Goal: Ask a question: Seek information or help from site administrators or community

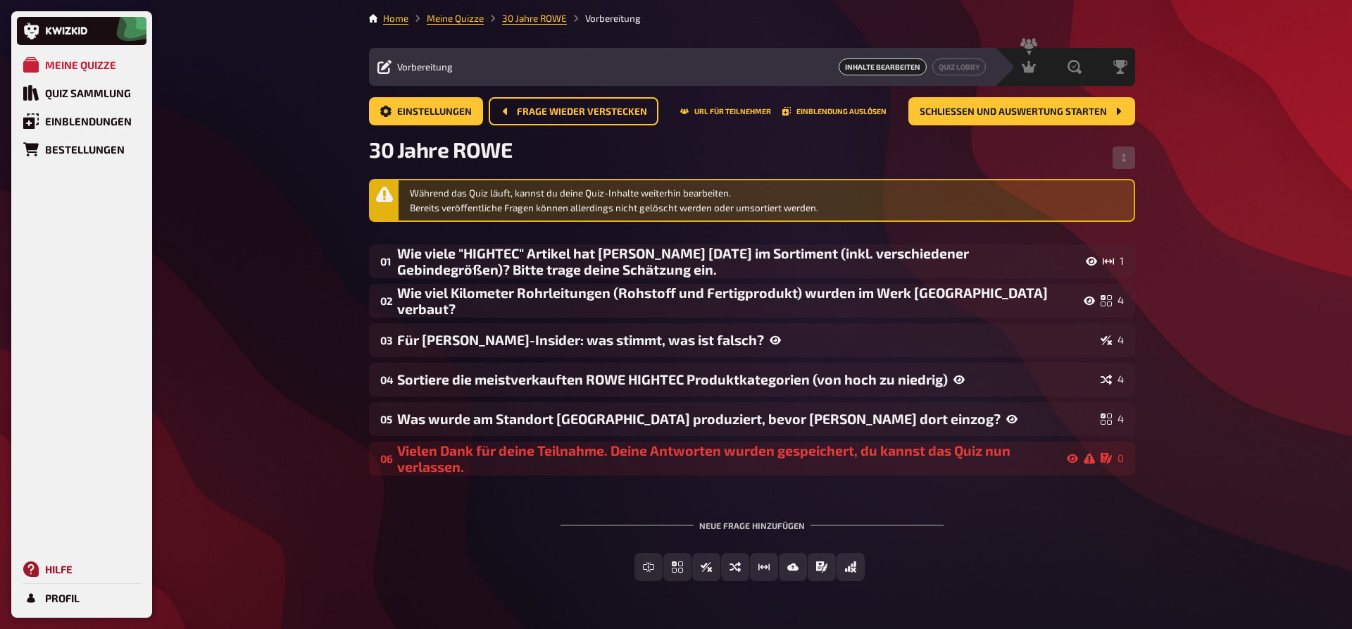
click at [42, 570] on link "Hilfe" at bounding box center [82, 569] width 130 height 28
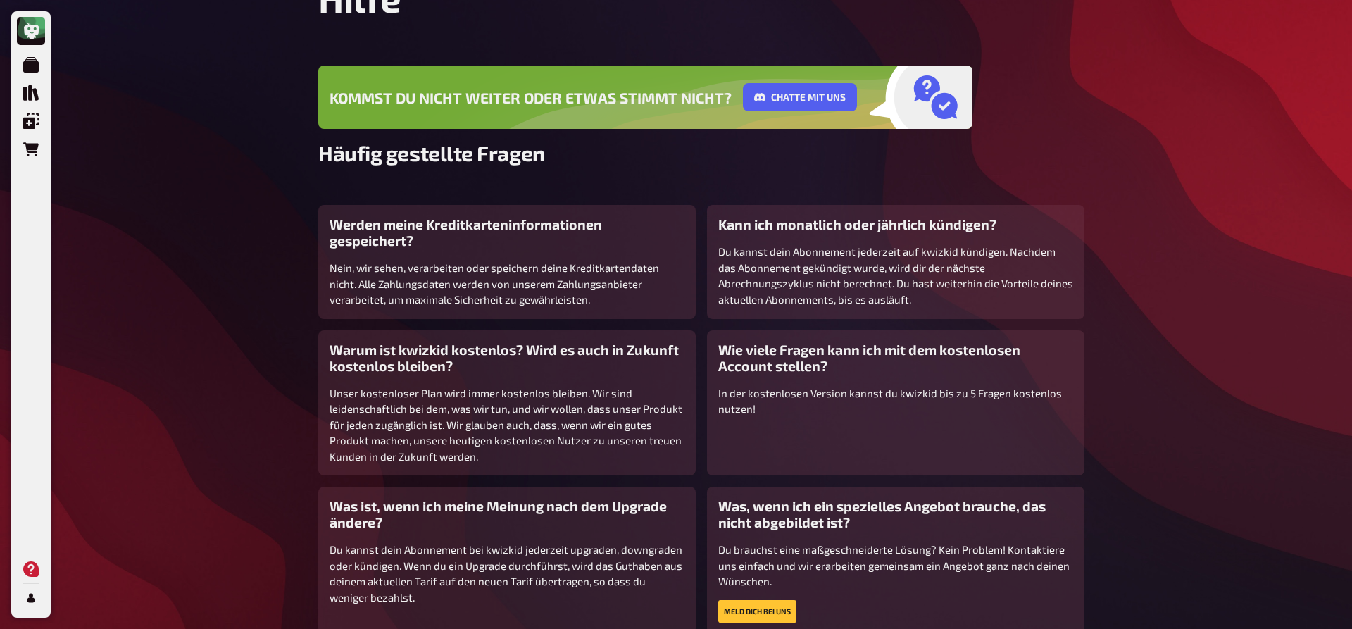
scroll to position [177, 0]
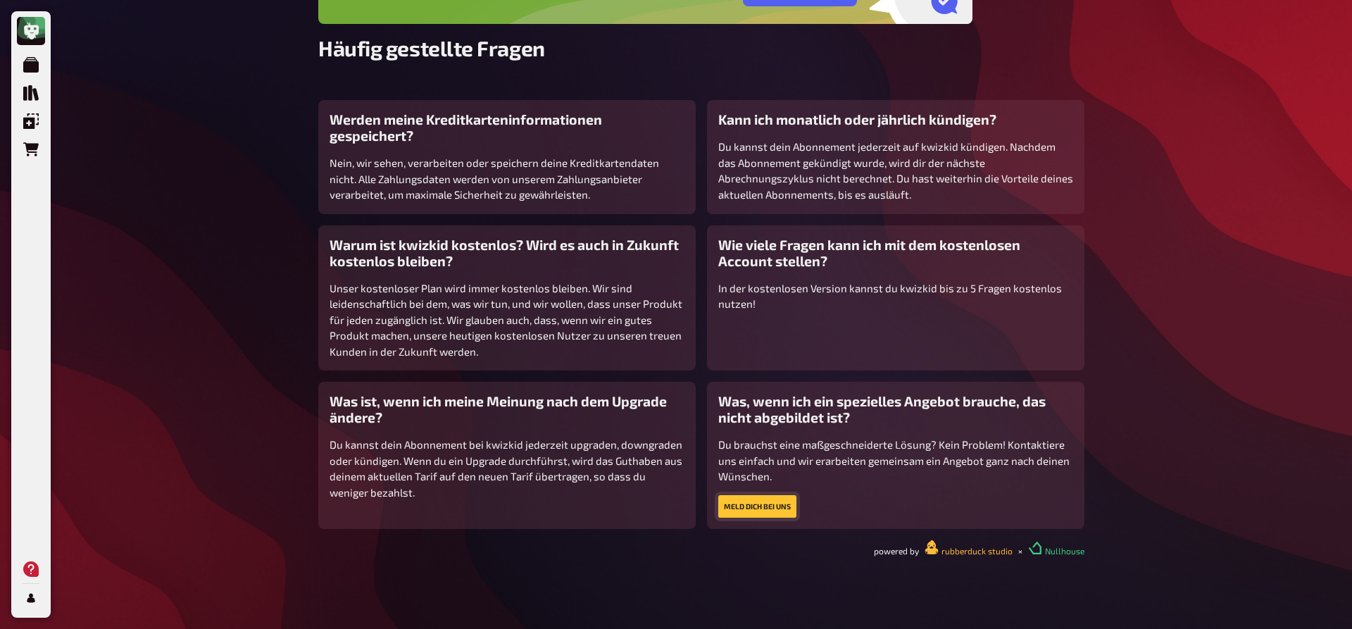
click at [747, 508] on button "Meld dich bei uns" at bounding box center [757, 506] width 78 height 23
click at [758, 506] on button "Meld dich bei uns" at bounding box center [757, 506] width 78 height 23
click at [741, 501] on button "Meld dich bei uns" at bounding box center [757, 506] width 78 height 23
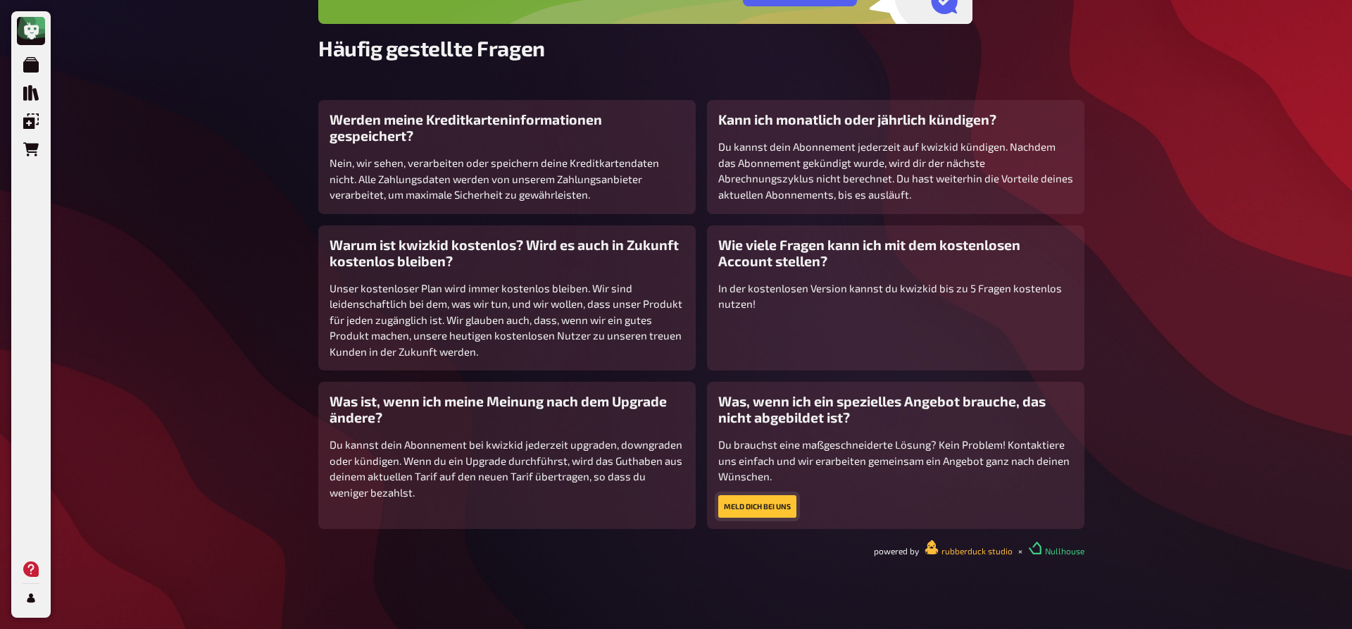
click at [741, 501] on button "Meld dich bei uns" at bounding box center [757, 506] width 78 height 23
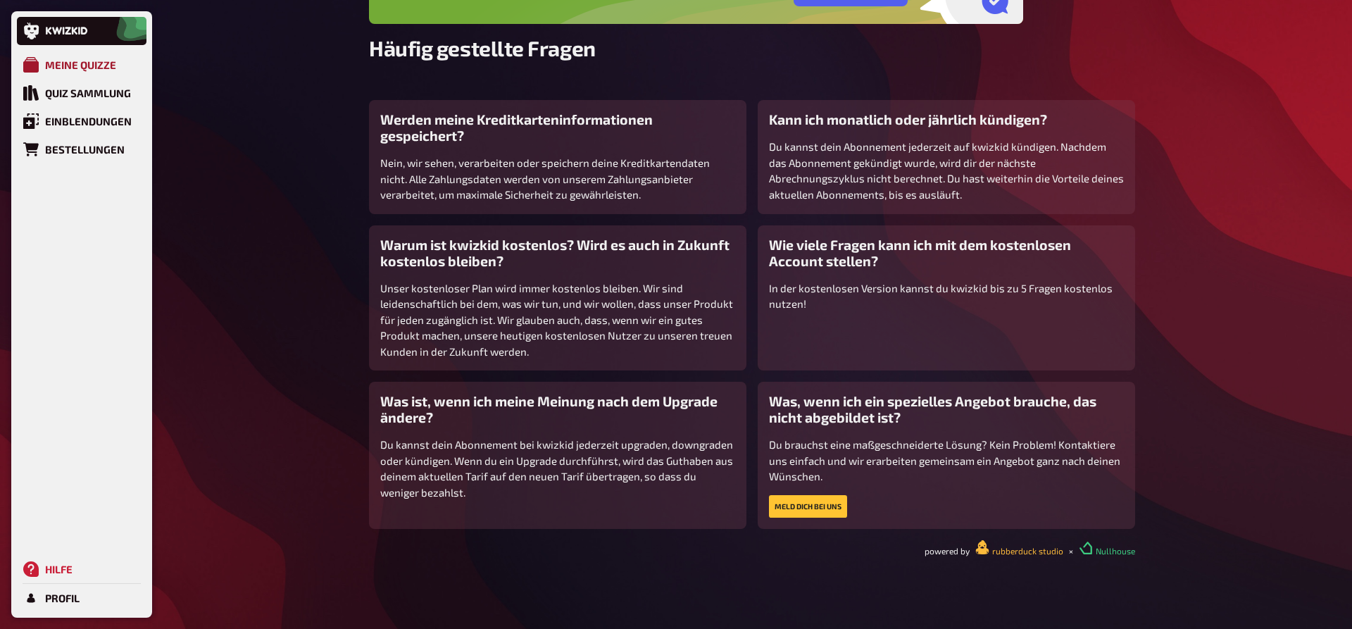
click at [64, 65] on div "Meine Quizze" at bounding box center [80, 64] width 71 height 13
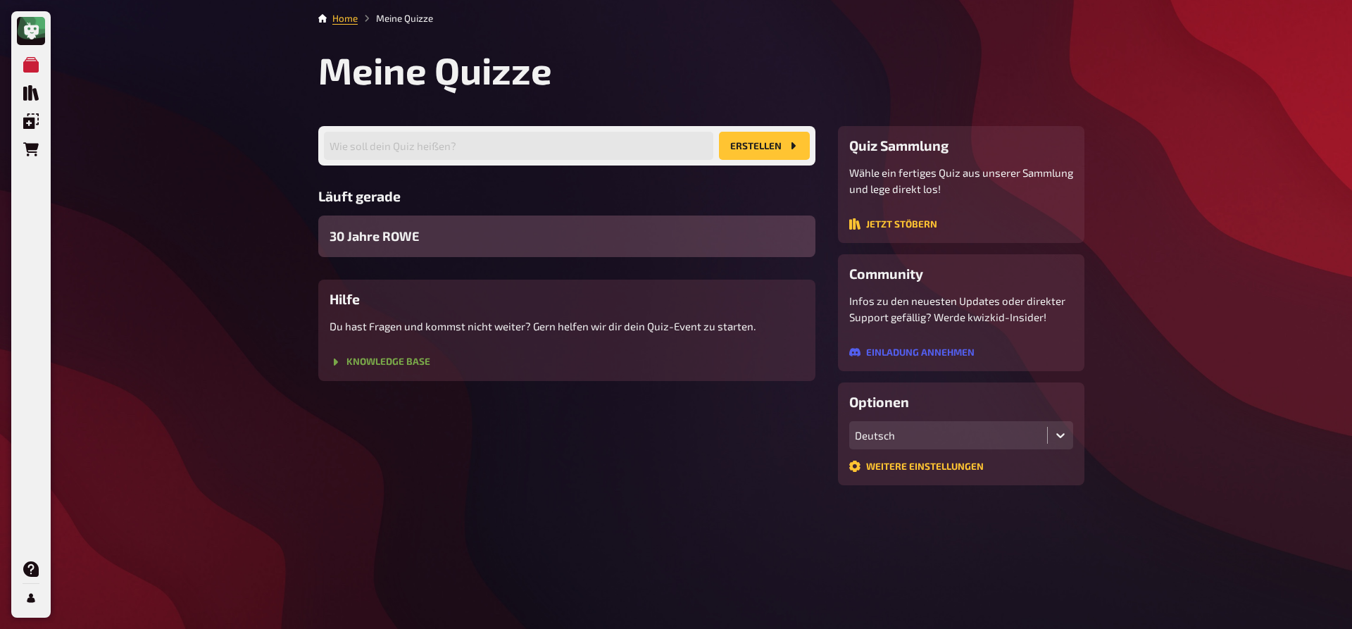
click at [402, 363] on button "Knowledge Base" at bounding box center [380, 361] width 101 height 11
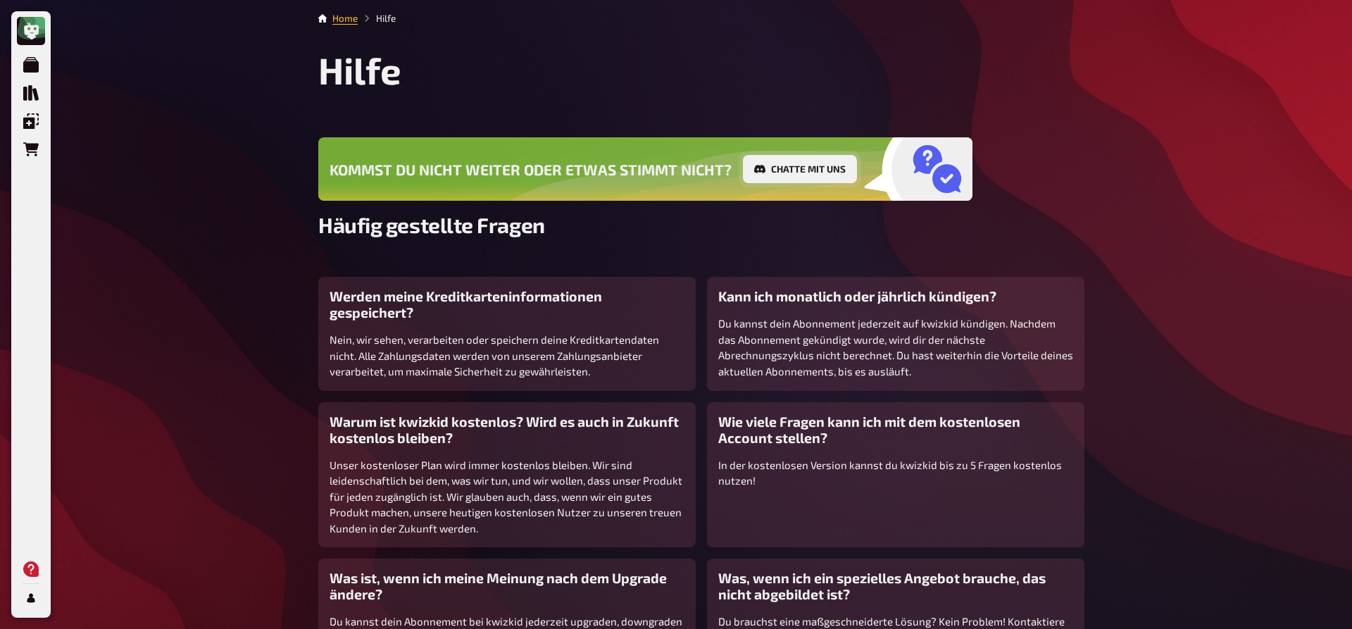
click at [803, 160] on button "Chatte mit uns" at bounding box center [800, 169] width 114 height 28
click at [790, 163] on button "Chatte mit uns" at bounding box center [800, 169] width 114 height 28
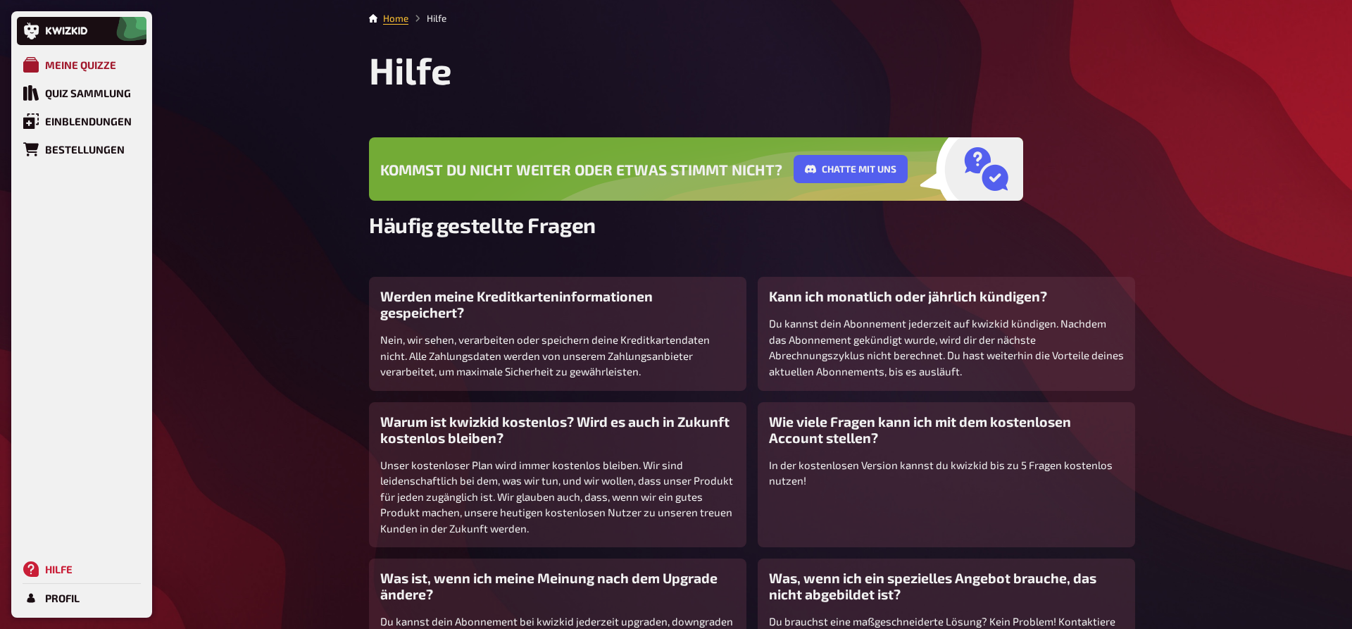
click at [23, 63] on link "Meine Quizze" at bounding box center [82, 65] width 130 height 28
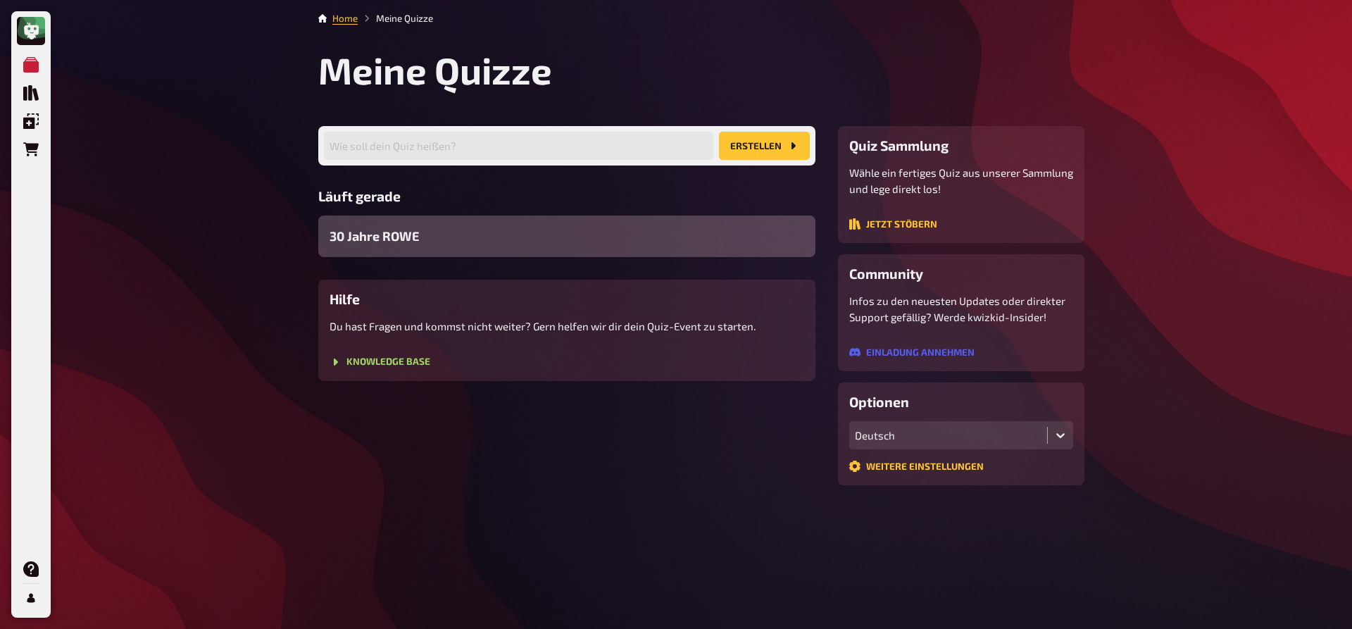
click at [371, 243] on span "30 Jahre ROWE" at bounding box center [374, 236] width 89 height 19
